Goal: Task Accomplishment & Management: Use online tool/utility

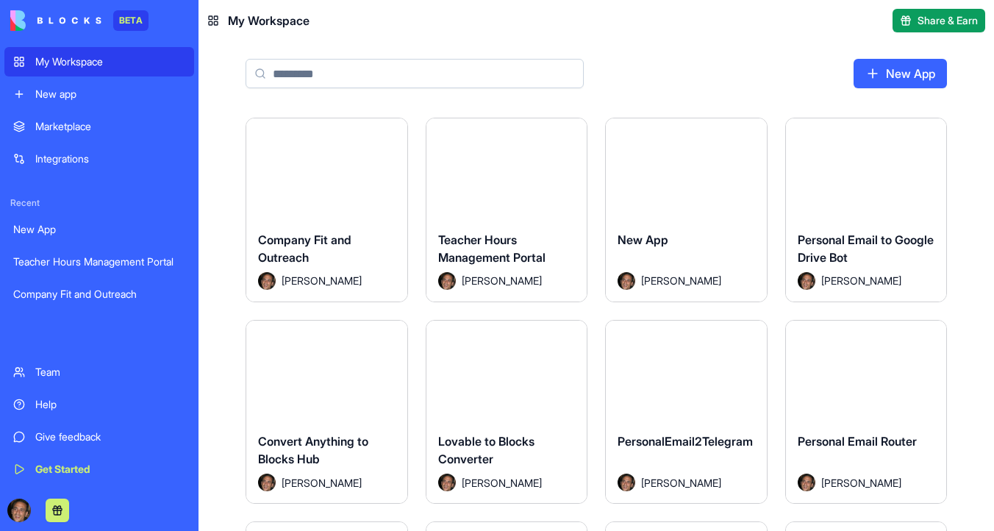
click at [528, 158] on button "Launch" at bounding box center [506, 168] width 110 height 29
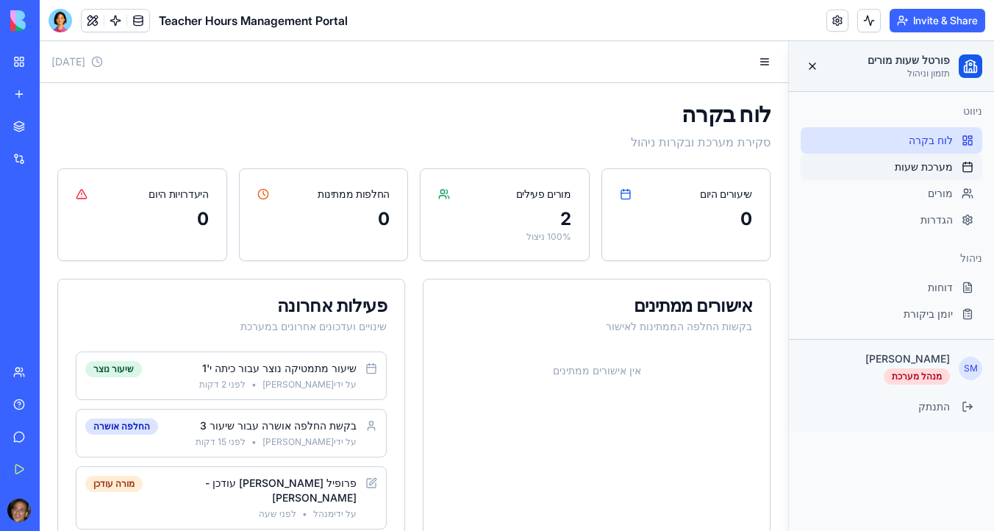
click at [943, 168] on span "מערכת שעות" at bounding box center [923, 166] width 58 height 15
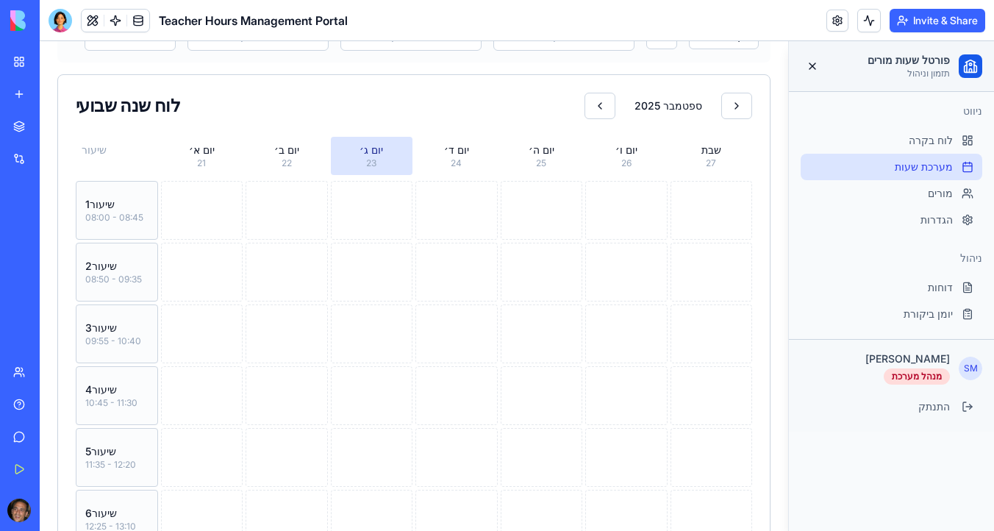
scroll to position [205, 0]
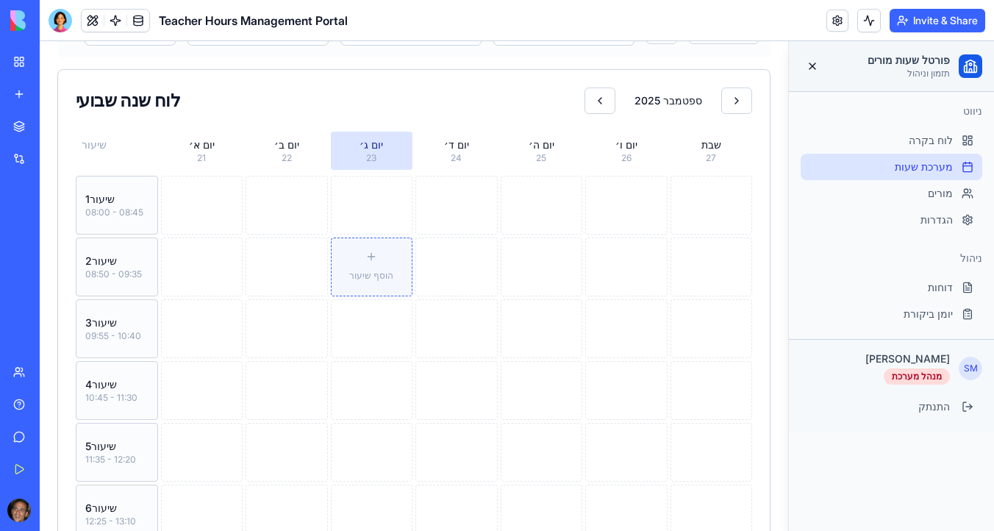
click at [371, 270] on span "הוסף שיעור" at bounding box center [371, 275] width 44 height 11
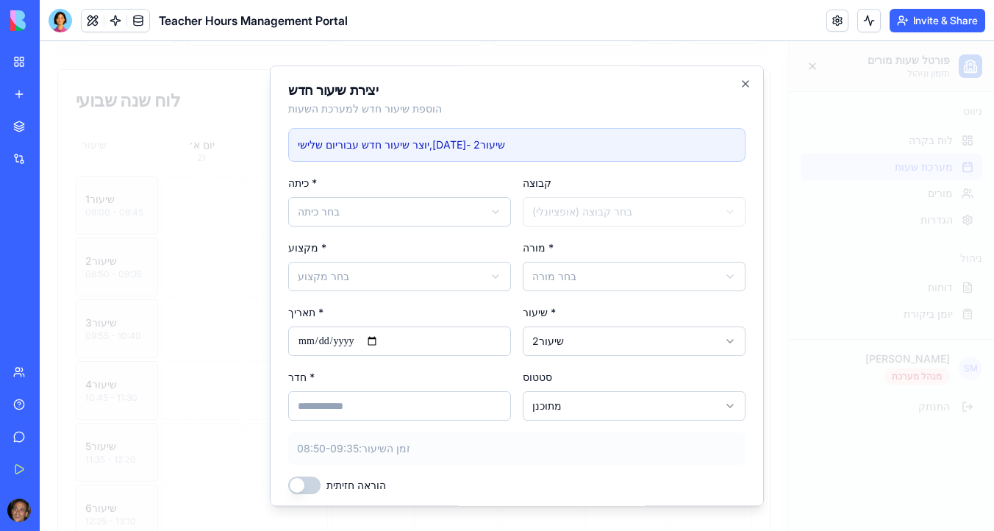
click at [412, 213] on body "פורטל שעות מורים תזמון וניהול ניווט לוח בקרה מערכת שעות מורים הגדרות ניהול דוחו…" at bounding box center [517, 291] width 954 height 911
click at [410, 274] on body "פורטל שעות מורים תזמון וניהול ניווט לוח בקרה מערכת שעות מורים הגדרות ניהול דוחו…" at bounding box center [517, 291] width 954 height 911
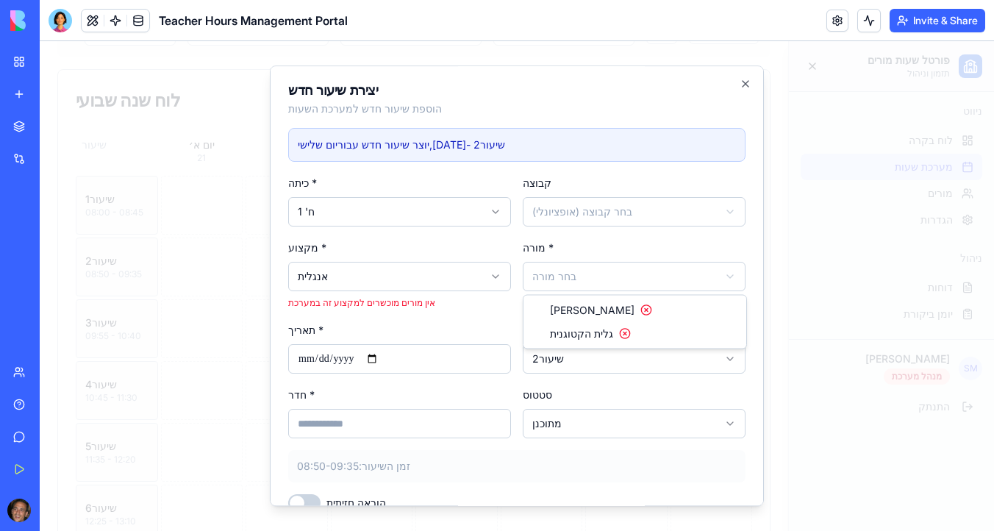
click at [561, 276] on body "פורטל שעות מורים תזמון וניהול ניווט לוח בקרה מערכת שעות מורים הגדרות ניהול דוחו…" at bounding box center [517, 291] width 954 height 911
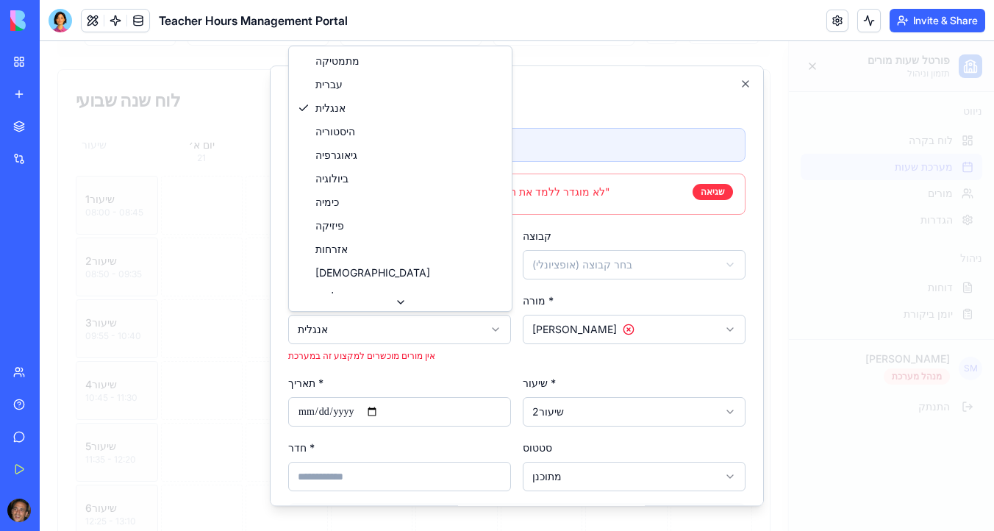
click at [414, 333] on body "פורטל שעות מורים תזמון וניהול ניווט לוח בקרה מערכת שעות מורים הגדרות ניהול דוחו…" at bounding box center [517, 291] width 954 height 911
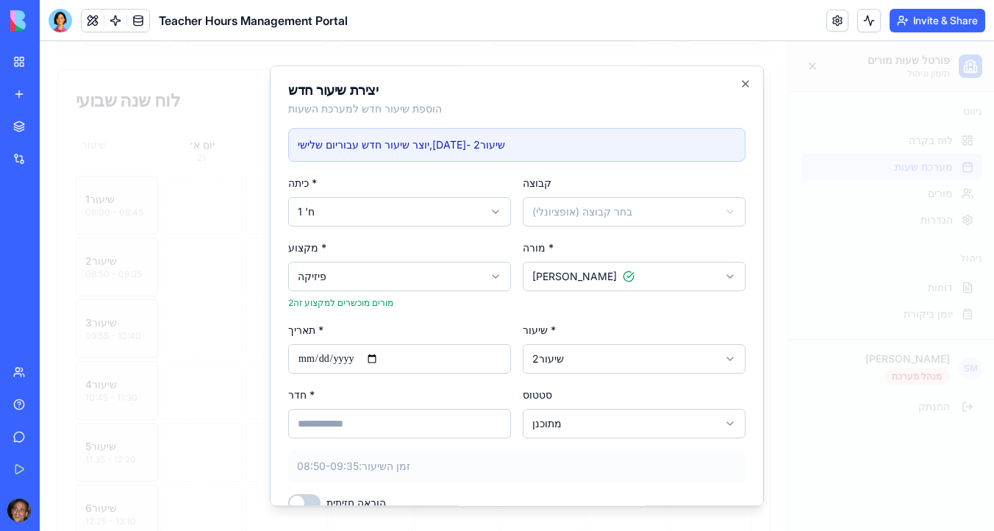
scroll to position [65, 0]
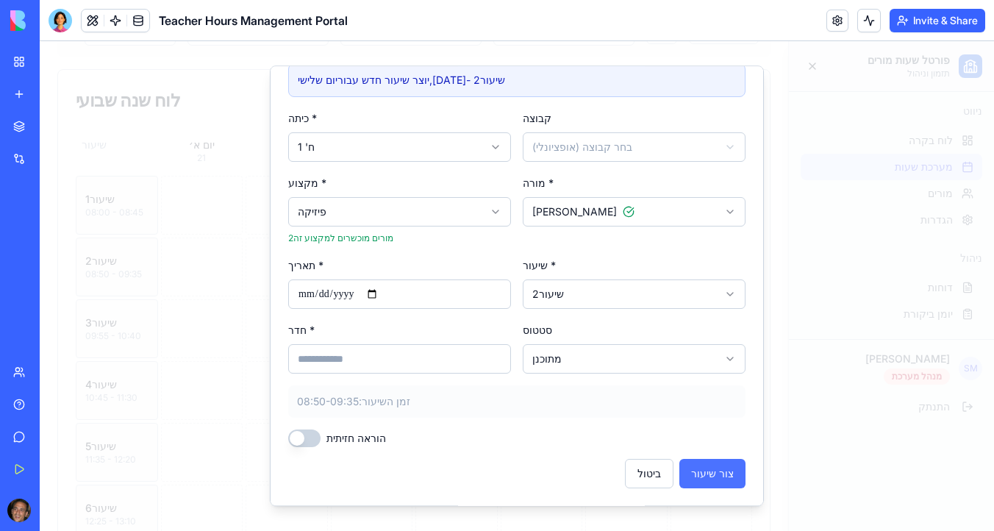
click at [730, 471] on button "צור שיעור" at bounding box center [712, 473] width 66 height 29
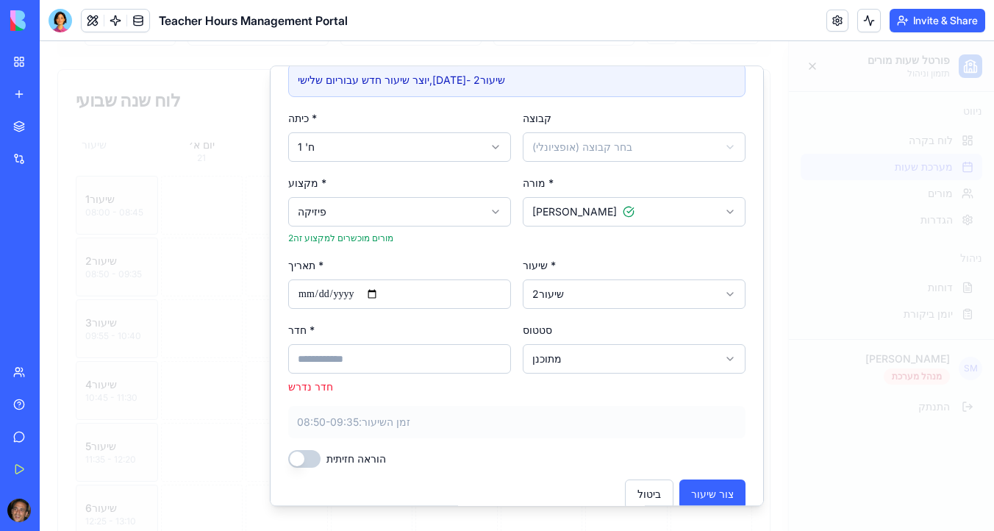
click at [310, 347] on input "חדר *" at bounding box center [399, 358] width 223 height 29
type input "*"
click at [722, 480] on button "צור שיעור" at bounding box center [712, 493] width 66 height 29
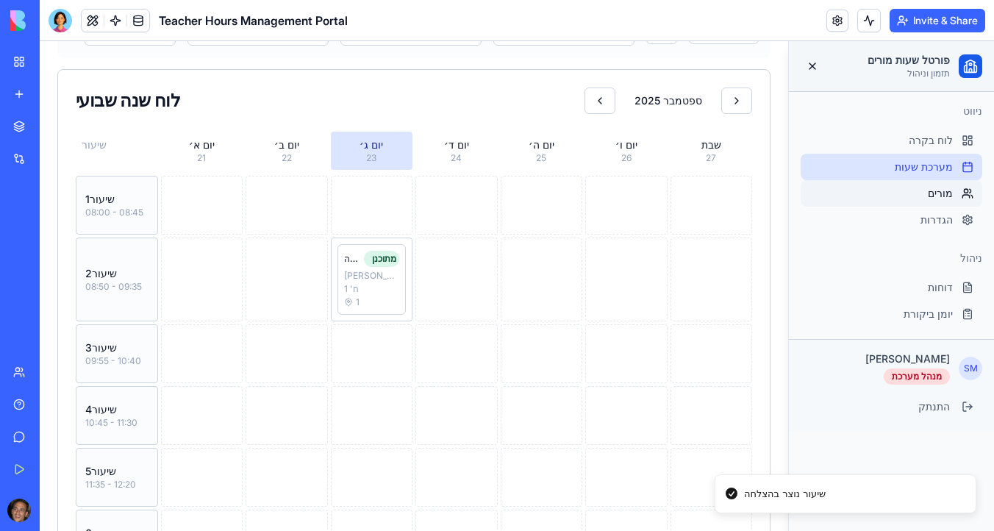
click at [925, 196] on div "מורים" at bounding box center [891, 193] width 182 height 26
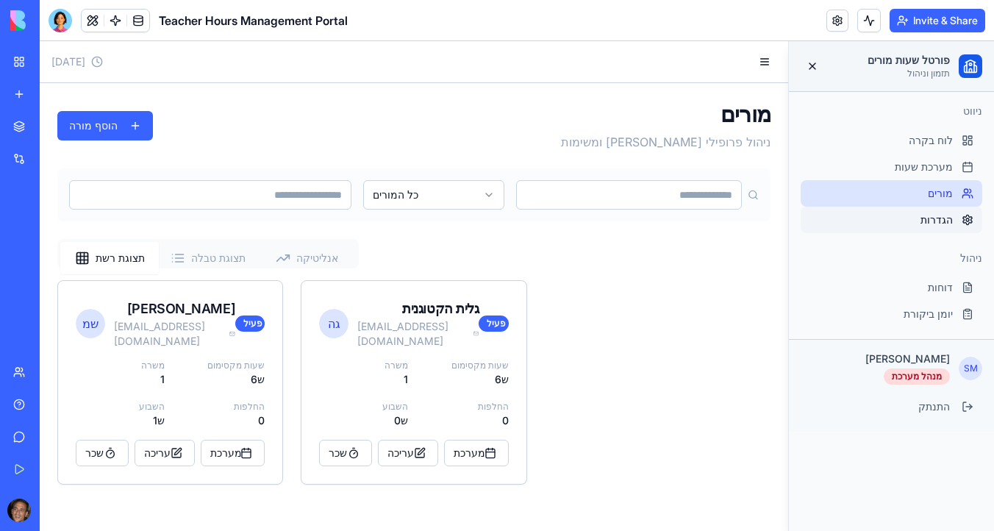
click at [930, 215] on span "הגדרות" at bounding box center [936, 219] width 32 height 15
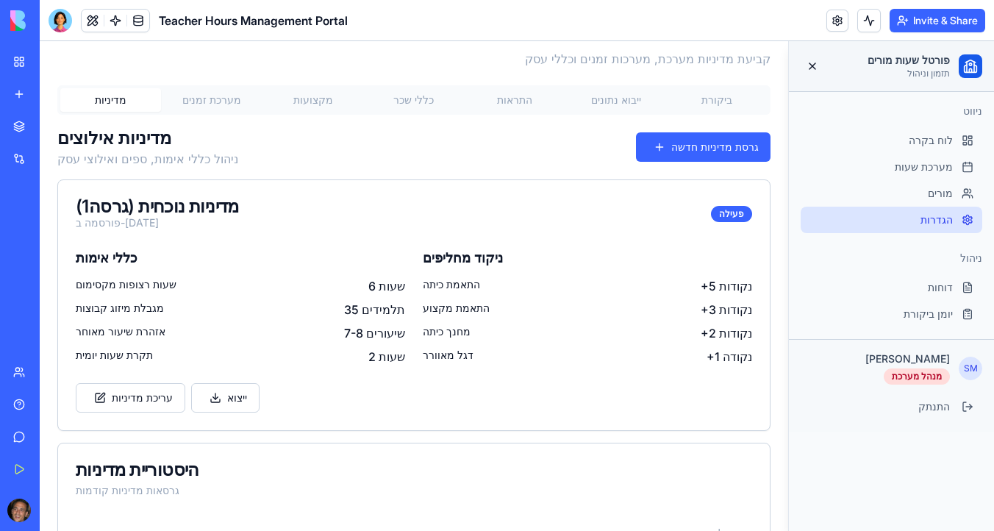
scroll to position [101, 0]
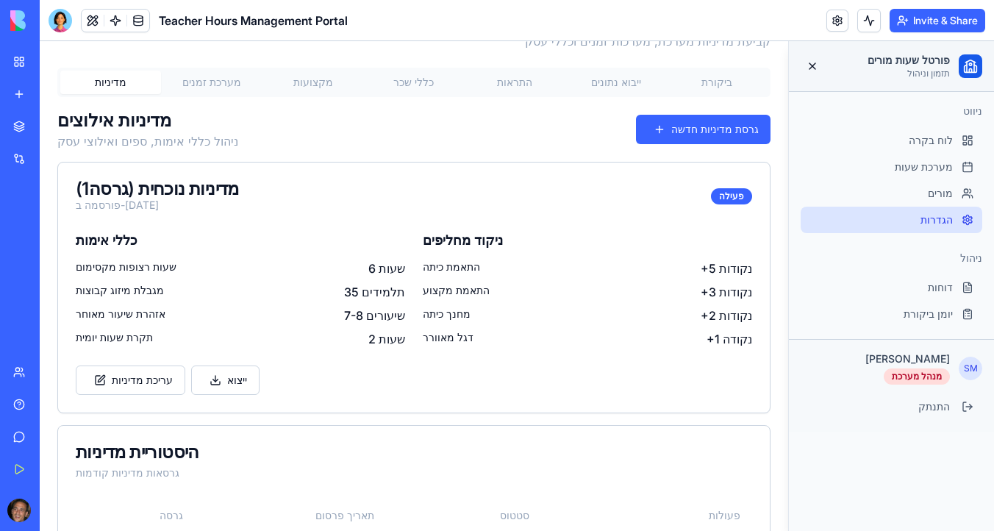
click at [227, 85] on button "מערכת זמנים" at bounding box center [211, 83] width 101 height 24
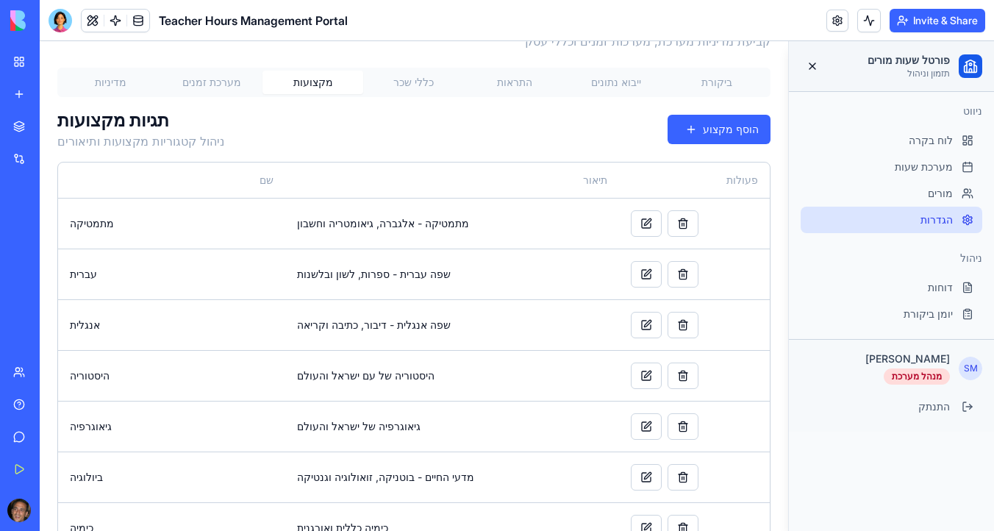
click at [296, 84] on button "מקצועות" at bounding box center [312, 83] width 101 height 24
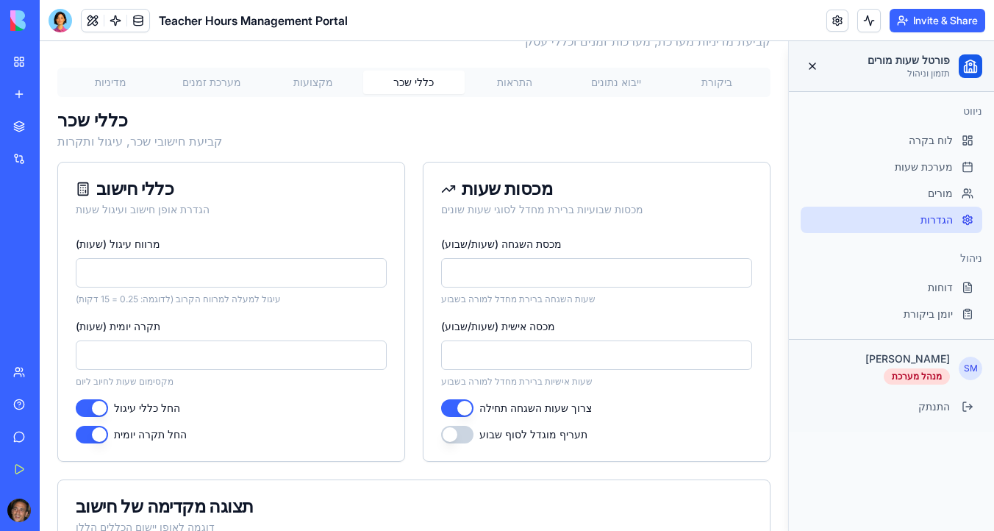
click at [405, 85] on button "כללי שכר" at bounding box center [413, 83] width 101 height 24
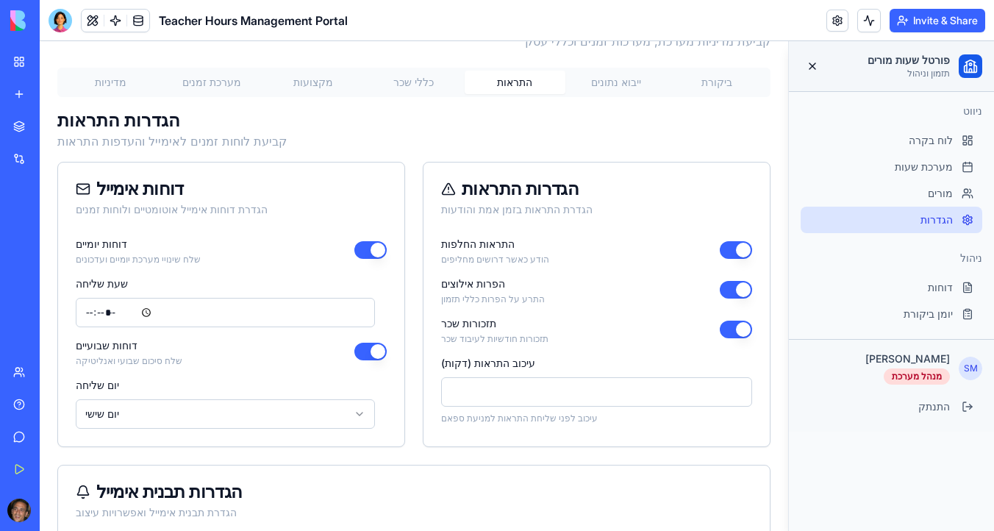
click at [523, 86] on button "התראות" at bounding box center [514, 83] width 101 height 24
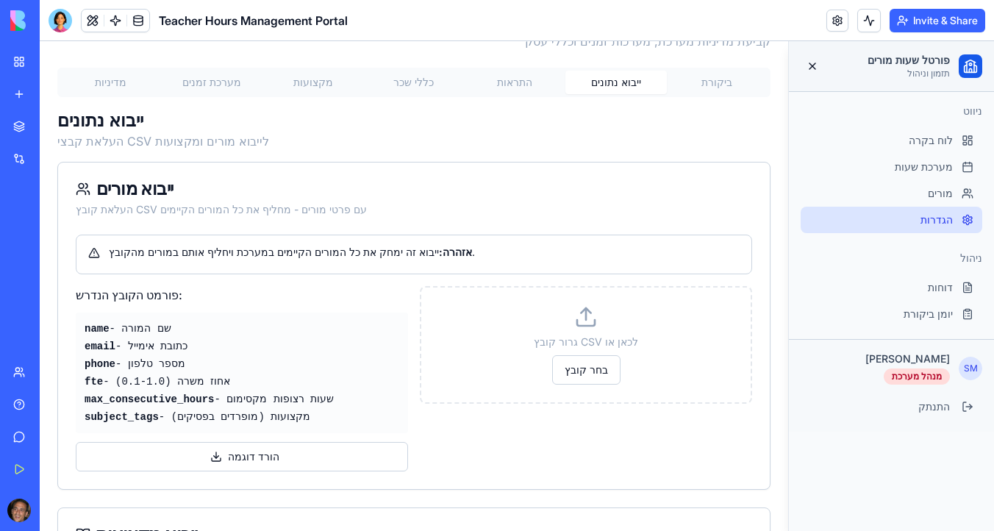
click at [631, 83] on button "ייבוא נתונים" at bounding box center [615, 83] width 101 height 24
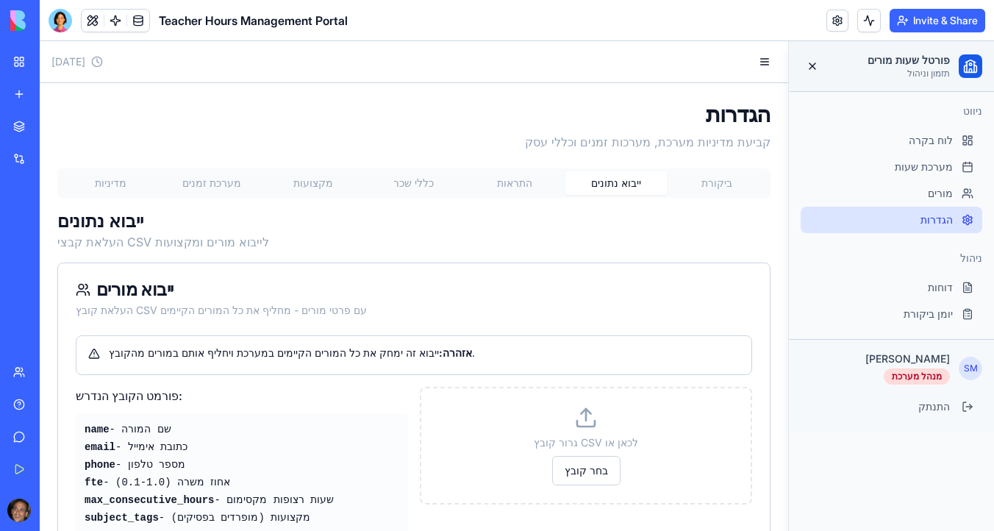
click at [721, 79] on div "[DATE] הגדרות קביעת מדיניות מערכת, מערכות זמנים וכללי עסק מדיניות מערכת זמנים מ…" at bounding box center [414, 463] width 748 height 844
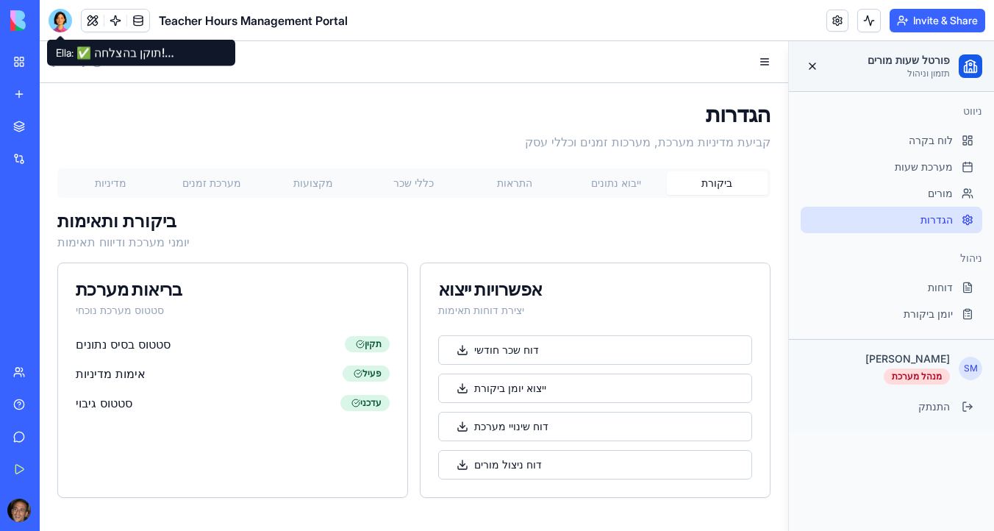
click at [64, 15] on div at bounding box center [61, 21] width 24 height 24
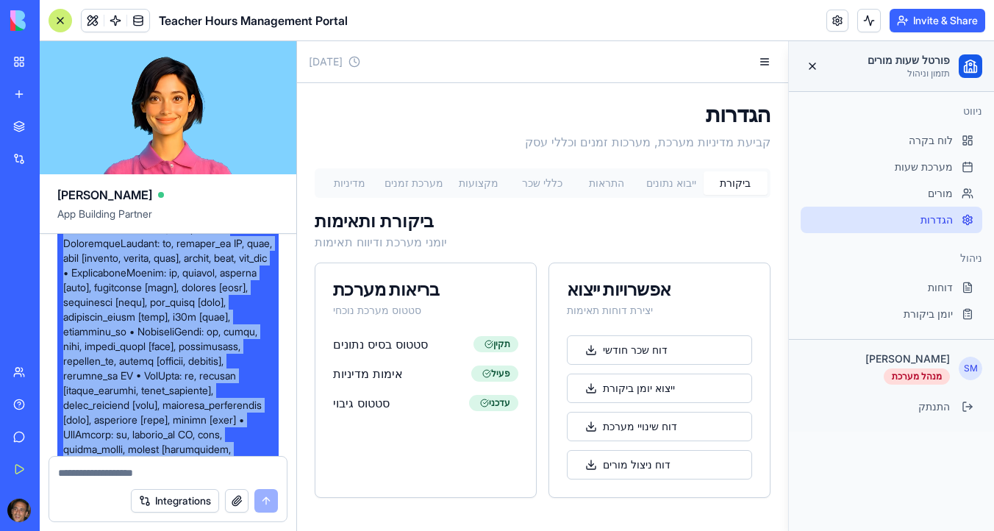
scroll to position [991, 0]
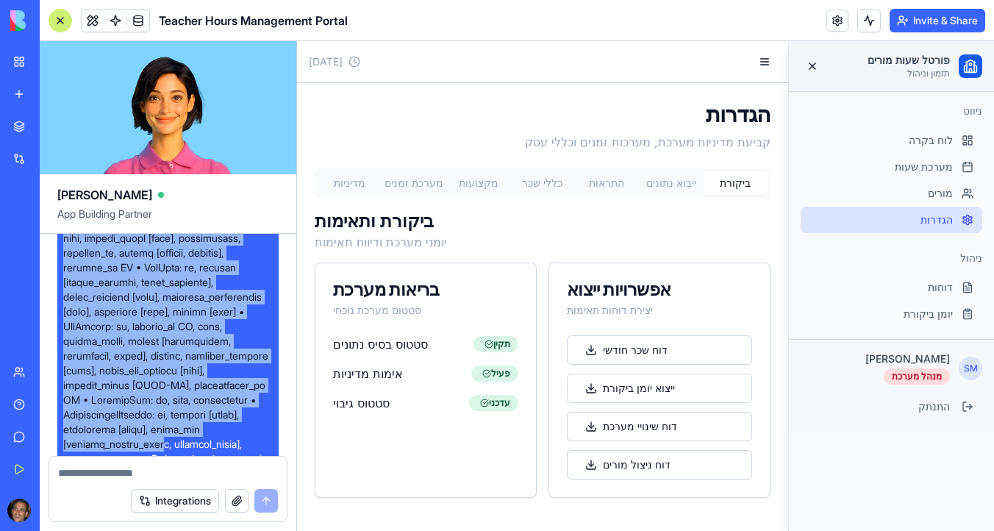
drag, startPoint x: 70, startPoint y: 255, endPoint x: 213, endPoint y: 454, distance: 245.4
